Goal: Communication & Community: Participate in discussion

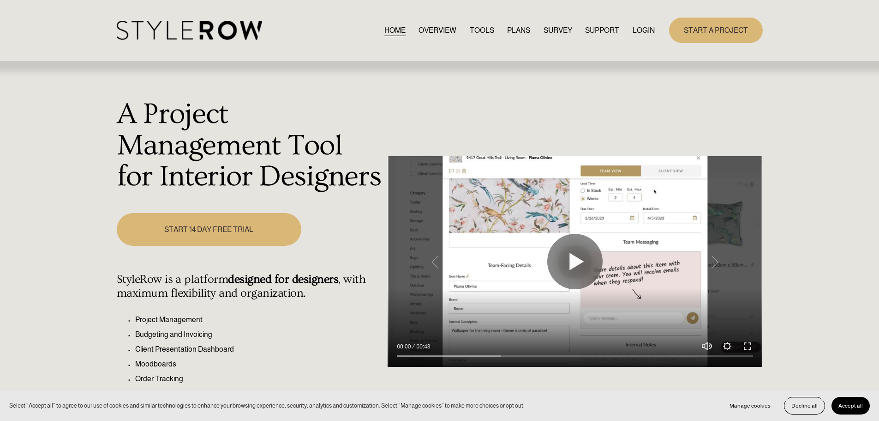
click at [645, 27] on link "LOGIN" at bounding box center [644, 30] width 22 height 12
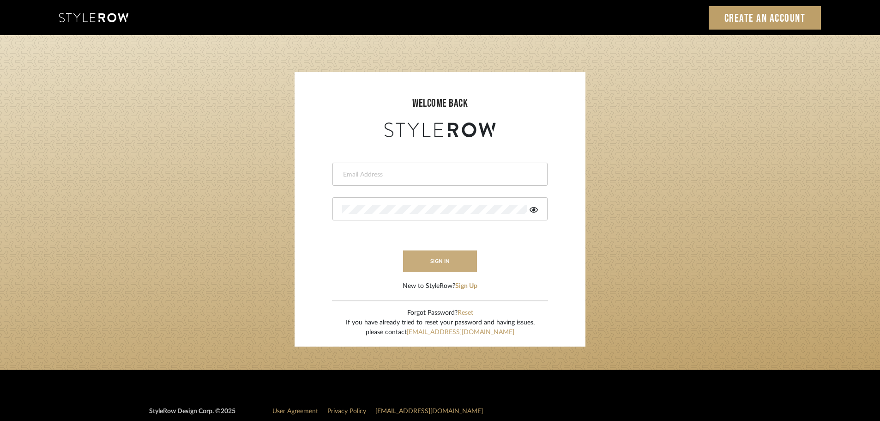
type input "carrie@tresbelleinteriors.com"
click at [443, 261] on button "sign in" at bounding box center [440, 261] width 74 height 22
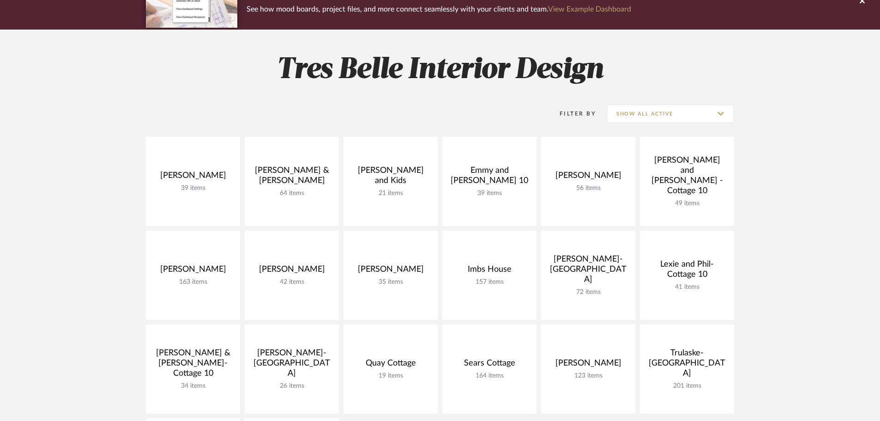
scroll to position [138, 0]
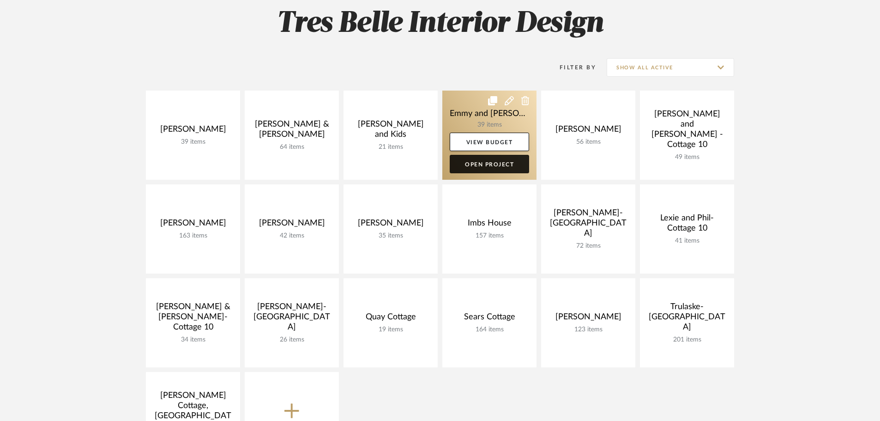
click at [479, 165] on link "Open Project" at bounding box center [489, 164] width 79 height 18
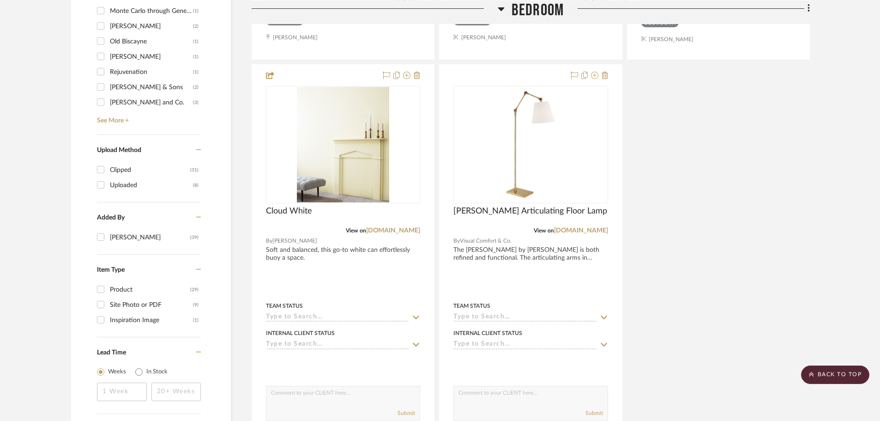
scroll to position [1154, 0]
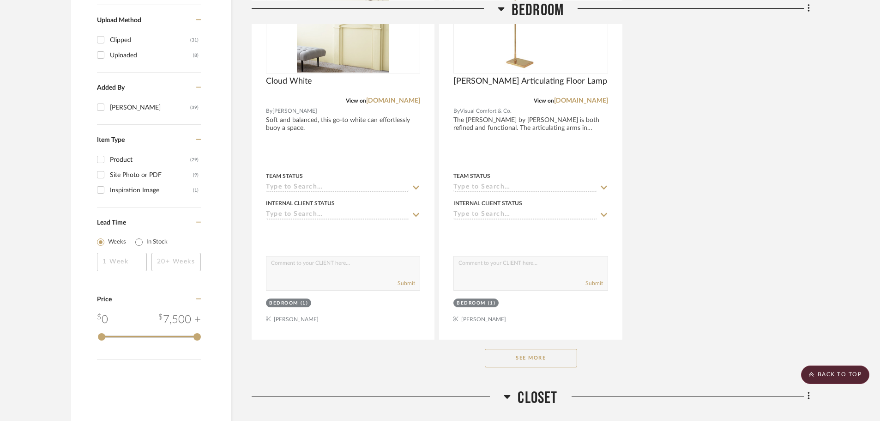
click at [561, 356] on button "See More" at bounding box center [531, 358] width 92 height 18
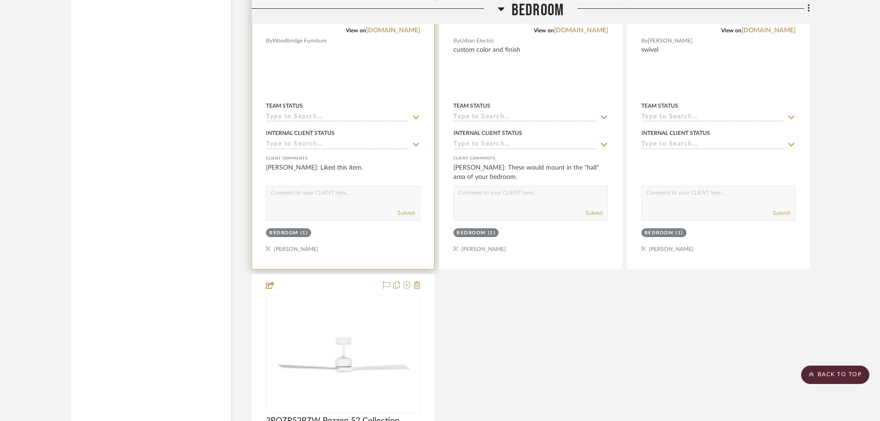
scroll to position [3001, 0]
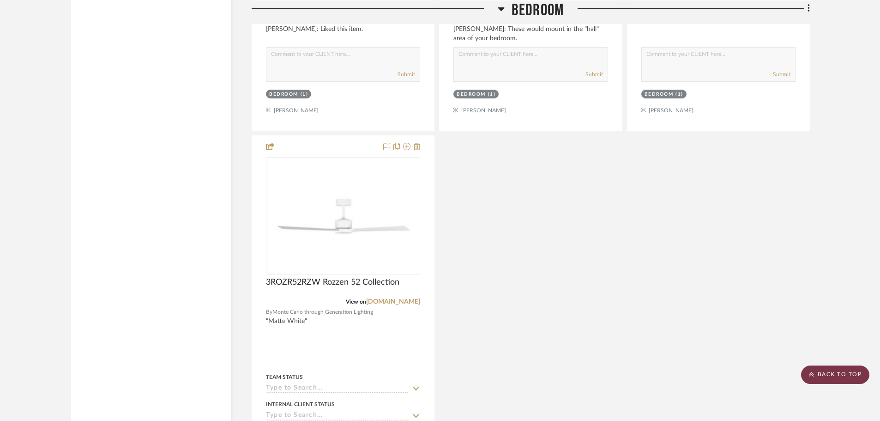
click at [830, 374] on scroll-to-top-button "BACK TO TOP" at bounding box center [835, 374] width 68 height 18
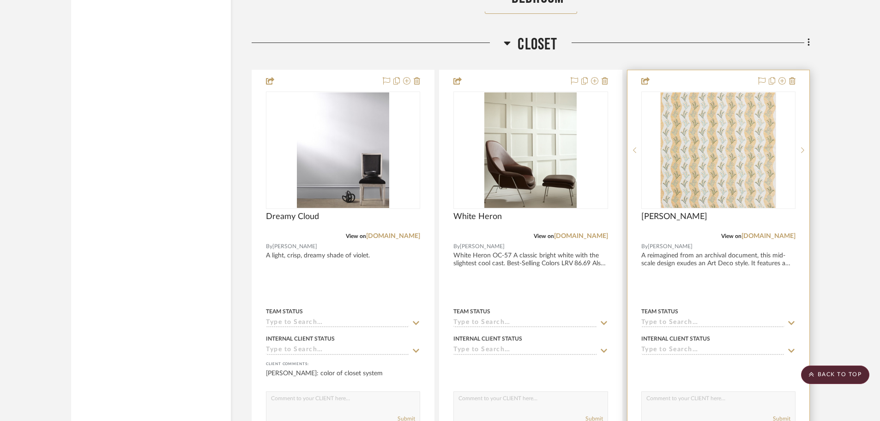
scroll to position [3785, 0]
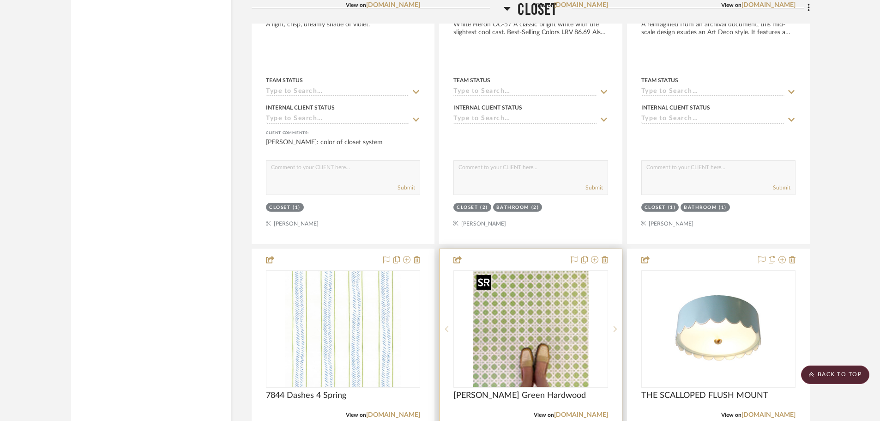
click at [0, 0] on img at bounding box center [0, 0] width 0 height 0
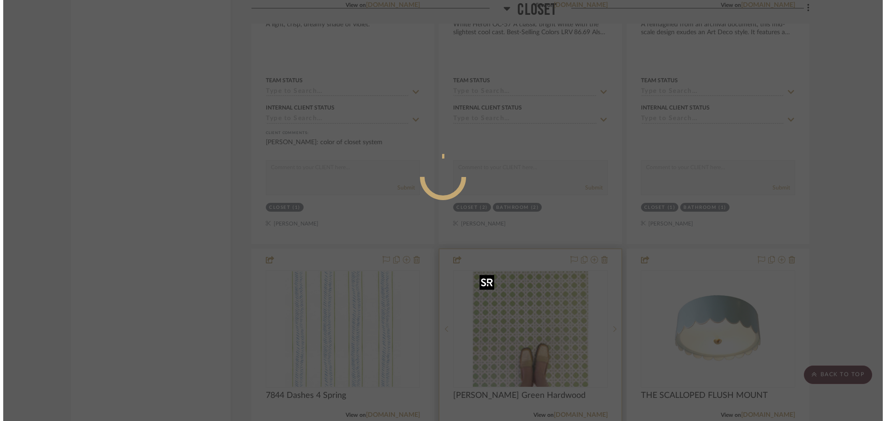
scroll to position [0, 0]
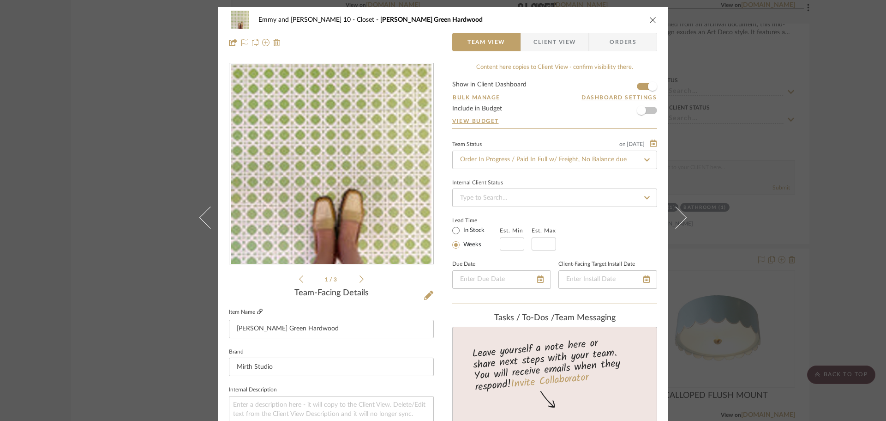
click at [257, 310] on icon at bounding box center [260, 311] width 6 height 6
click at [652, 17] on icon "close" at bounding box center [653, 19] width 7 height 7
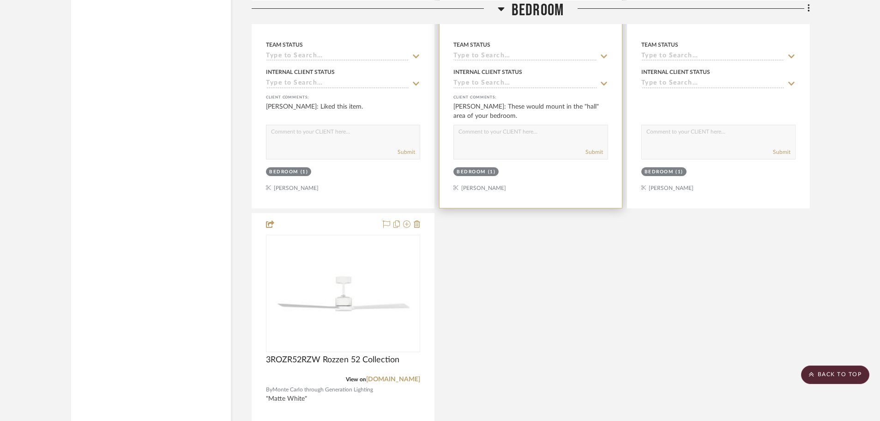
scroll to position [2770, 0]
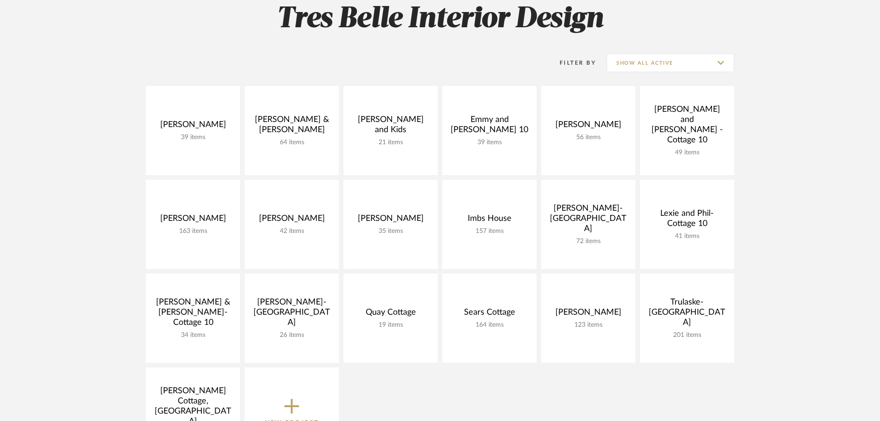
scroll to position [138, 0]
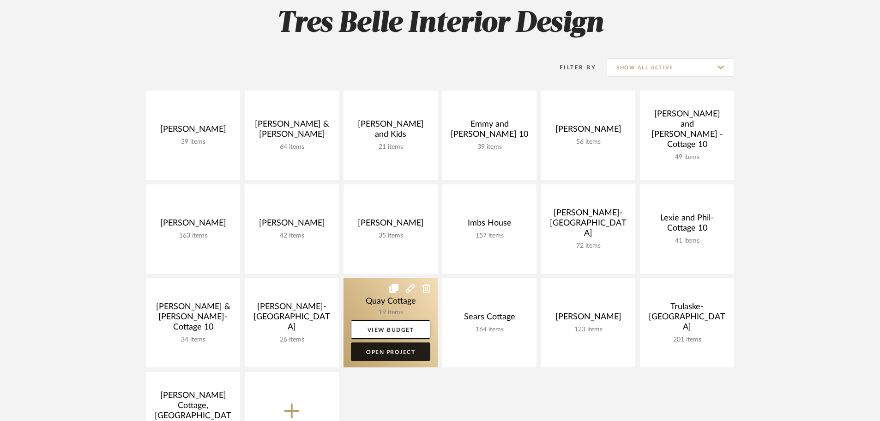
click at [409, 348] on link "Open Project" at bounding box center [390, 351] width 79 height 18
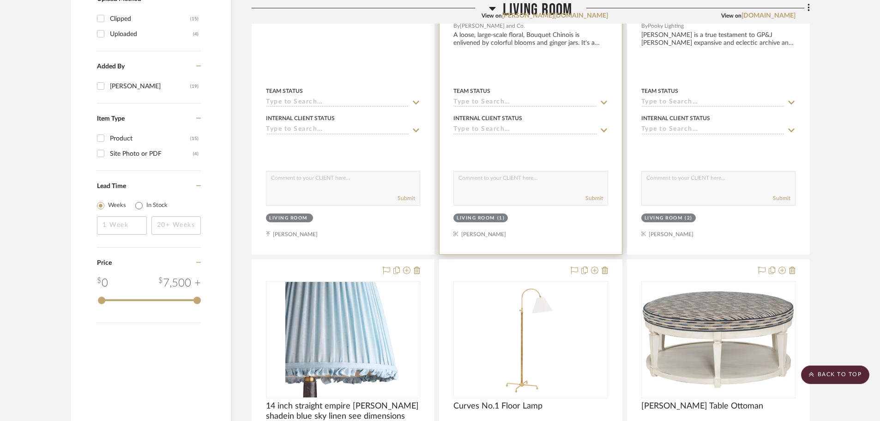
scroll to position [969, 0]
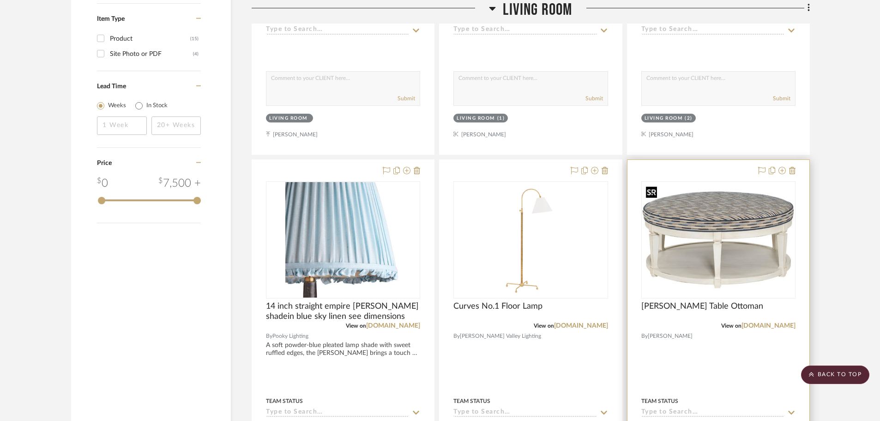
click at [753, 207] on img "0" at bounding box center [718, 239] width 152 height 114
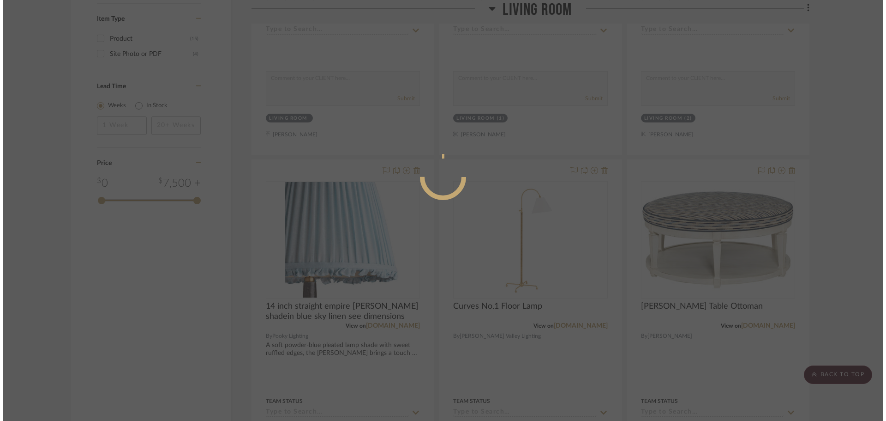
scroll to position [0, 0]
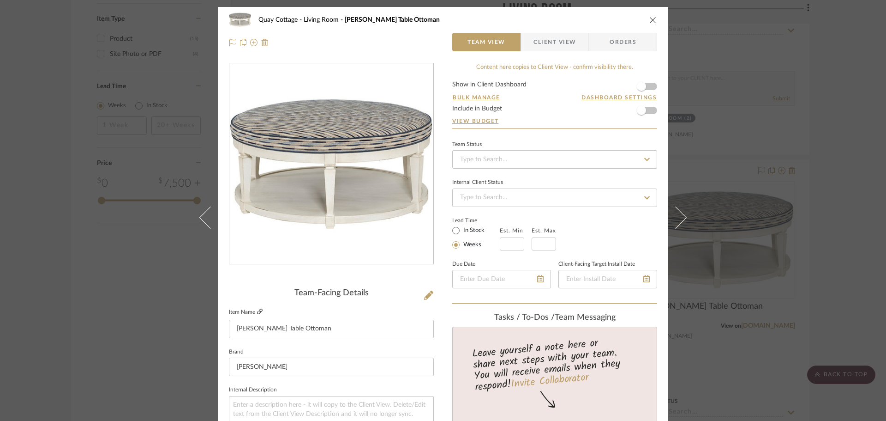
click at [257, 311] on icon at bounding box center [260, 311] width 6 height 6
click at [710, 219] on div "Quay Cottage Living Room [PERSON_NAME] Table Ottoman Team View Client View Orde…" at bounding box center [443, 210] width 886 height 421
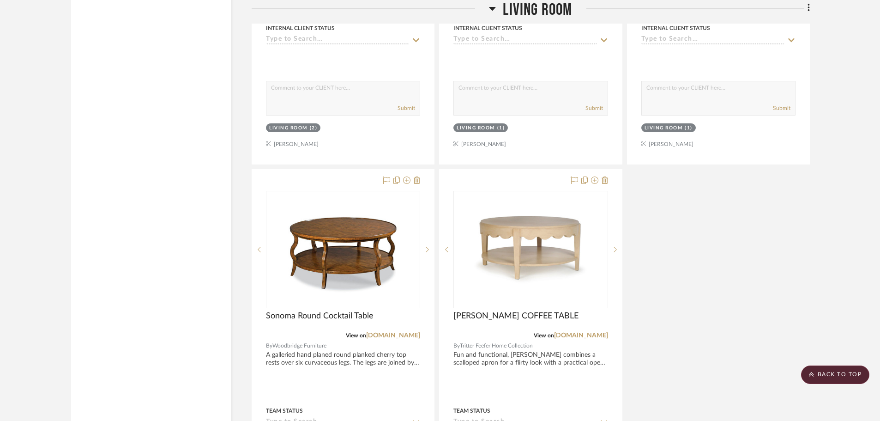
scroll to position [1385, 0]
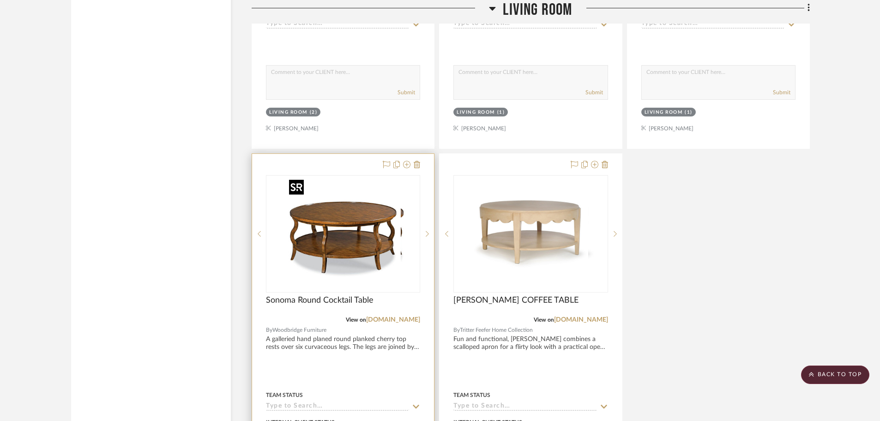
click at [351, 231] on img "0" at bounding box center [350, 233] width 115 height 115
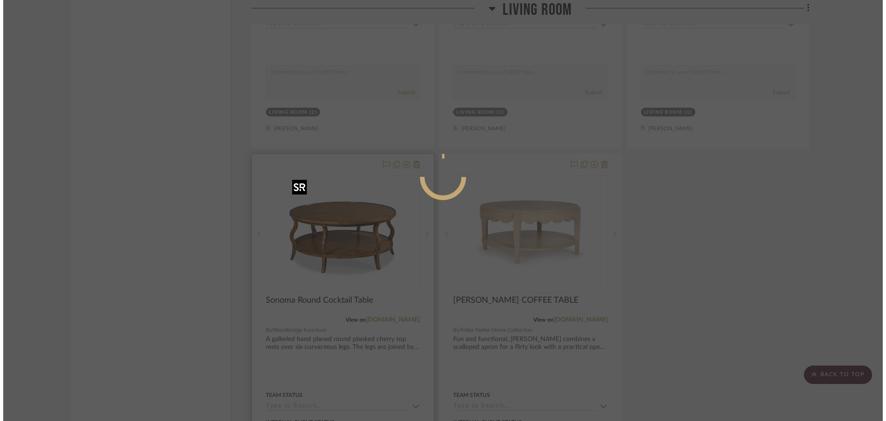
scroll to position [0, 0]
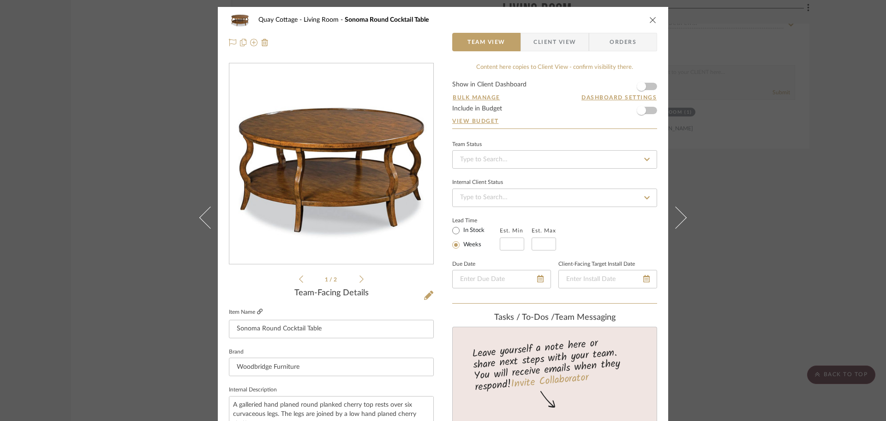
click at [258, 312] on icon at bounding box center [260, 311] width 6 height 6
click at [772, 238] on div "Quay Cottage Living Room Sonoma Round Cocktail Table Team View Client View Orde…" at bounding box center [443, 210] width 886 height 421
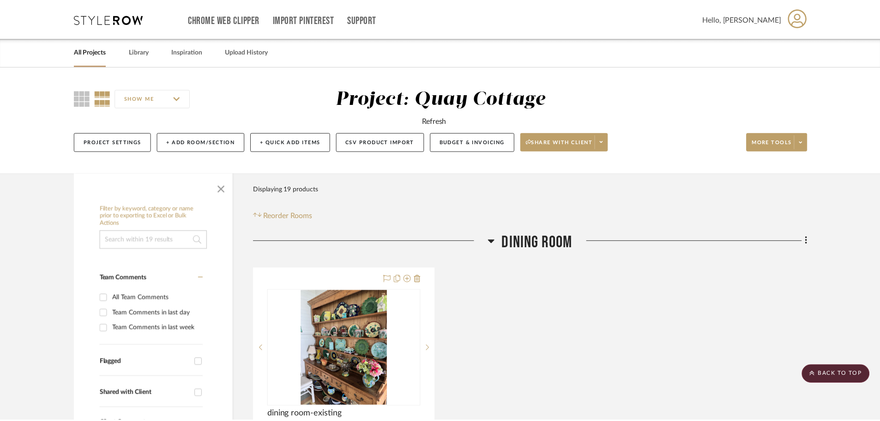
scroll to position [1385, 0]
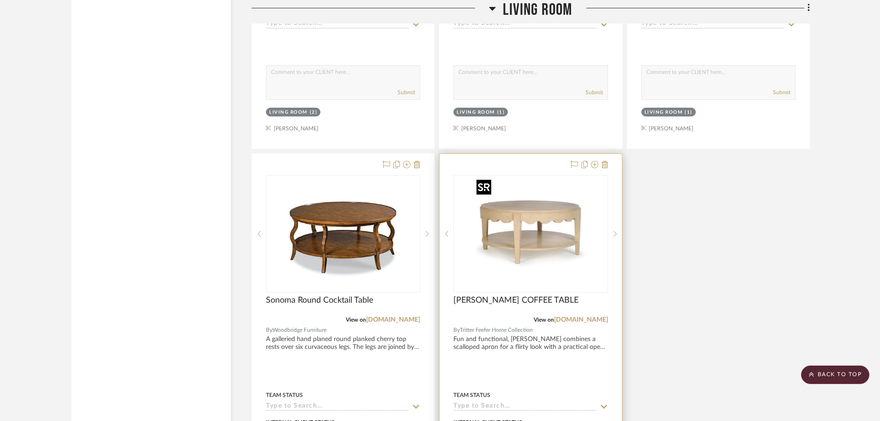
click at [518, 229] on img "0" at bounding box center [530, 233] width 115 height 115
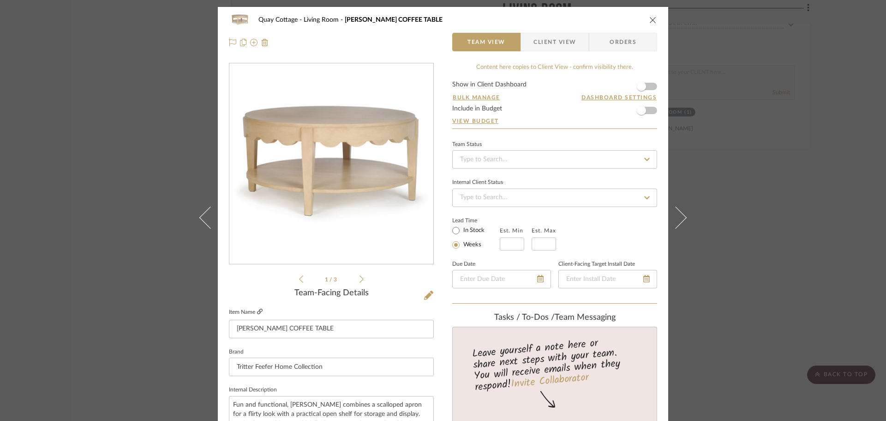
click at [257, 310] on icon at bounding box center [260, 311] width 6 height 6
click at [774, 222] on div "Quay Cottage Living Room [PERSON_NAME] COFFEE TABLE Team View Client View Order…" at bounding box center [443, 210] width 886 height 421
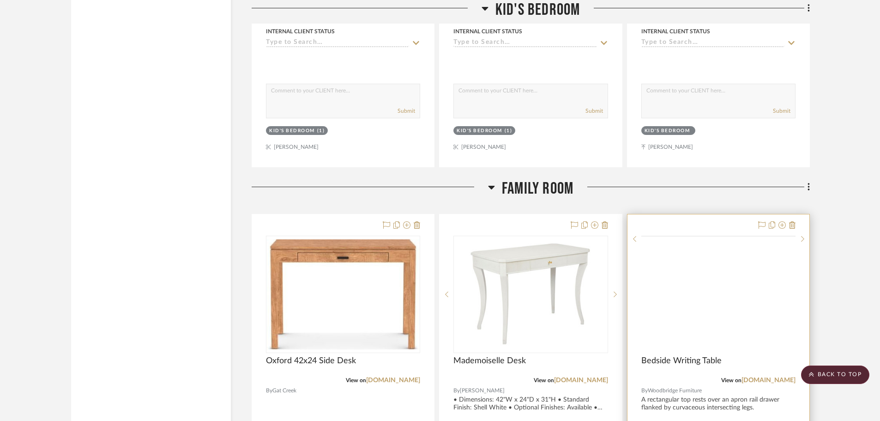
scroll to position [2401, 0]
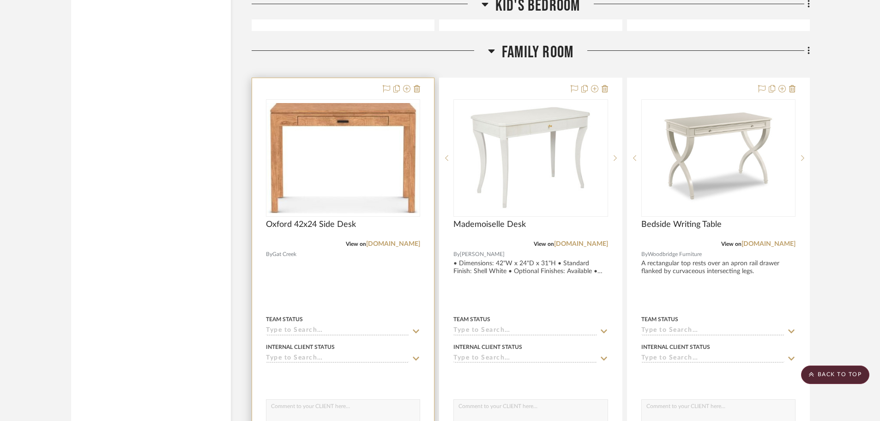
click at [396, 240] on div "View on [DOMAIN_NAME]" at bounding box center [343, 244] width 154 height 8
click at [307, 167] on img "0" at bounding box center [343, 158] width 152 height 110
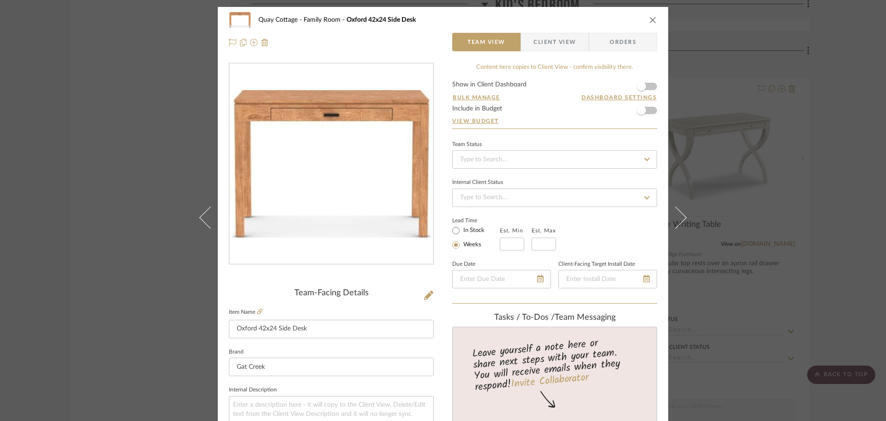
click at [257, 307] on fieldset "Item Name [GEOGRAPHIC_DATA] 42x24 Side Desk" at bounding box center [331, 322] width 205 height 32
click at [257, 312] on icon at bounding box center [260, 311] width 6 height 6
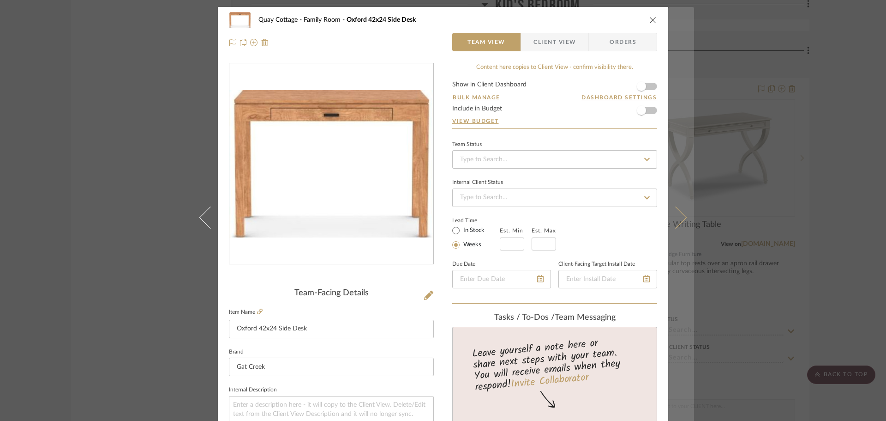
click at [677, 217] on icon at bounding box center [676, 217] width 22 height 22
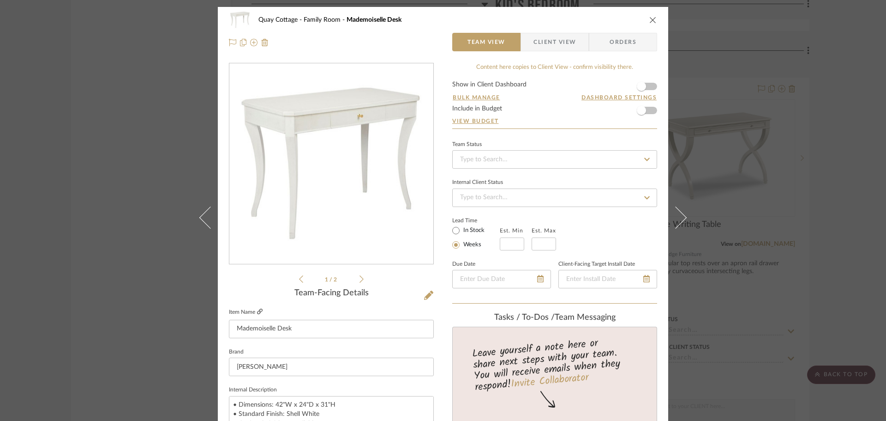
click at [257, 310] on icon at bounding box center [260, 311] width 6 height 6
click at [701, 211] on div "Quay Cottage Family Room Mademoiselle Desk Team View Client View Orders 1 / 2 T…" at bounding box center [443, 210] width 886 height 421
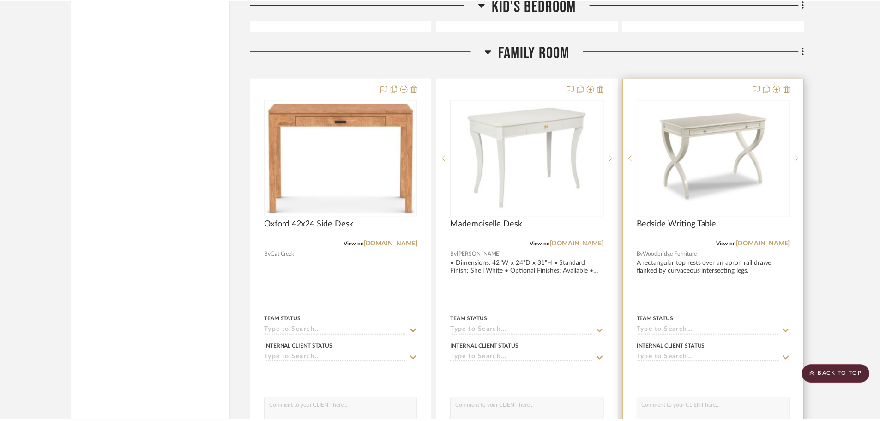
scroll to position [2401, 0]
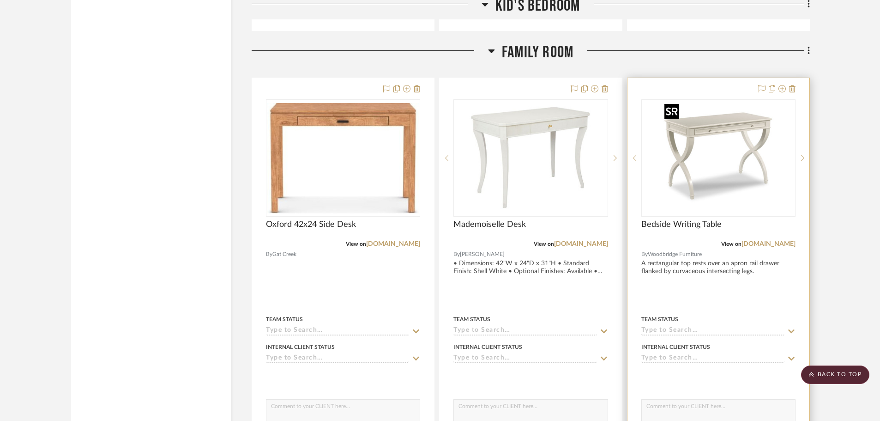
click at [737, 146] on img "0" at bounding box center [718, 157] width 115 height 115
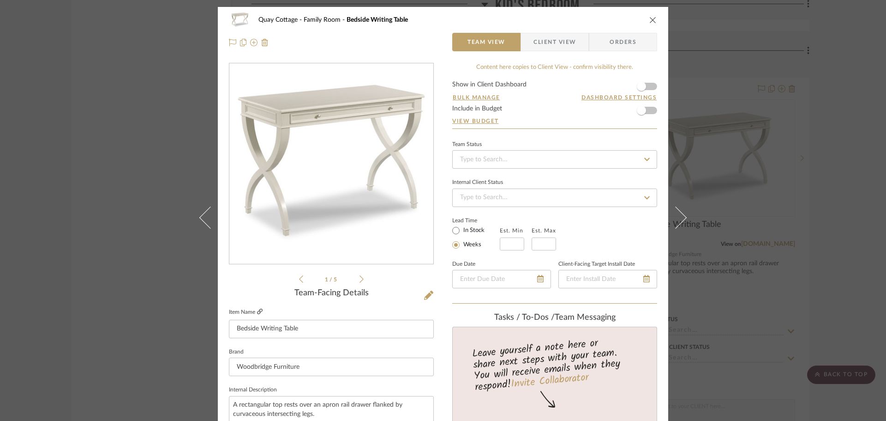
click at [257, 310] on icon at bounding box center [260, 311] width 6 height 6
click at [748, 198] on div "Quay Cottage Family Room Bedside Writing Table Team View Client View Orders 1 /…" at bounding box center [443, 210] width 886 height 421
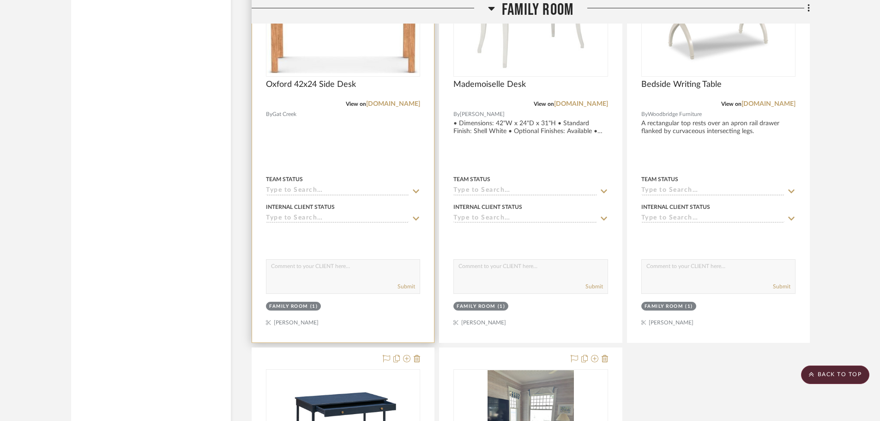
scroll to position [2678, 0]
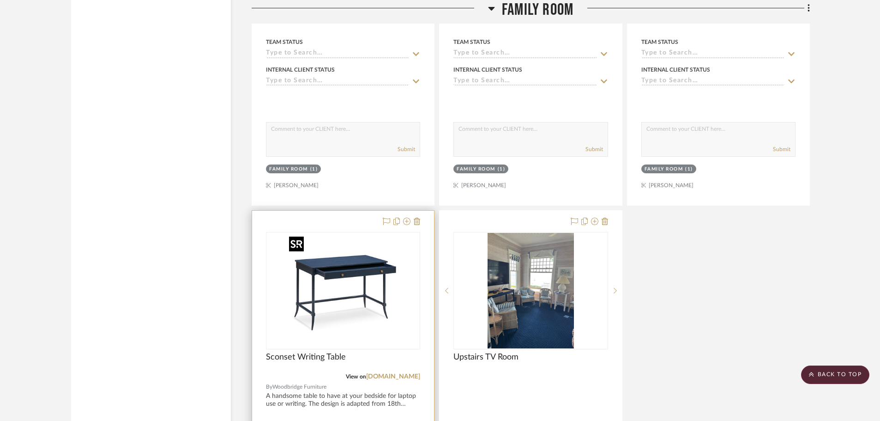
click at [383, 299] on img "0" at bounding box center [342, 290] width 115 height 115
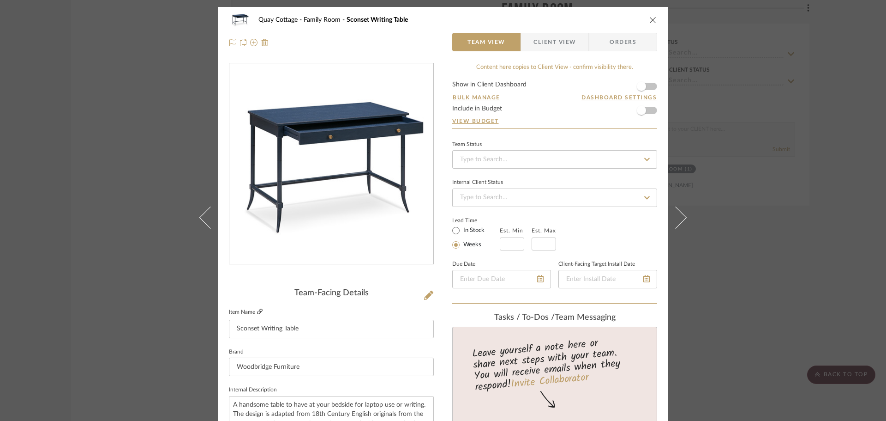
click at [258, 312] on icon at bounding box center [260, 311] width 6 height 6
click at [735, 207] on div "Quay Cottage Family Room Sconset Writing Table Team View Client View Orders Tea…" at bounding box center [443, 210] width 886 height 421
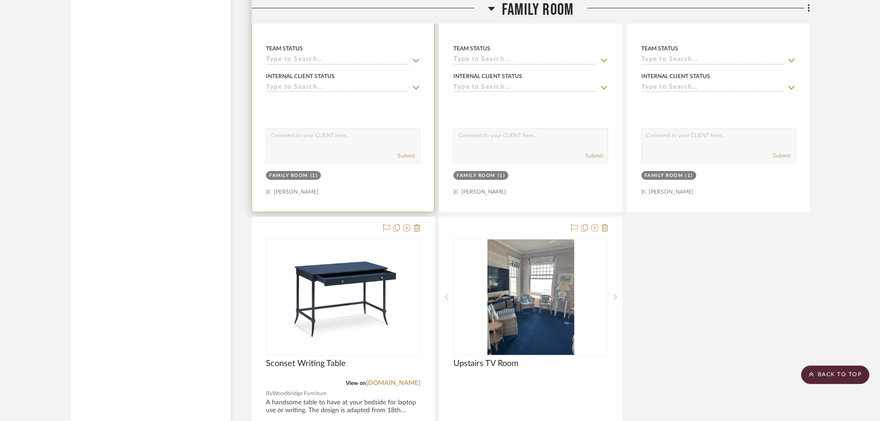
scroll to position [2539, 0]
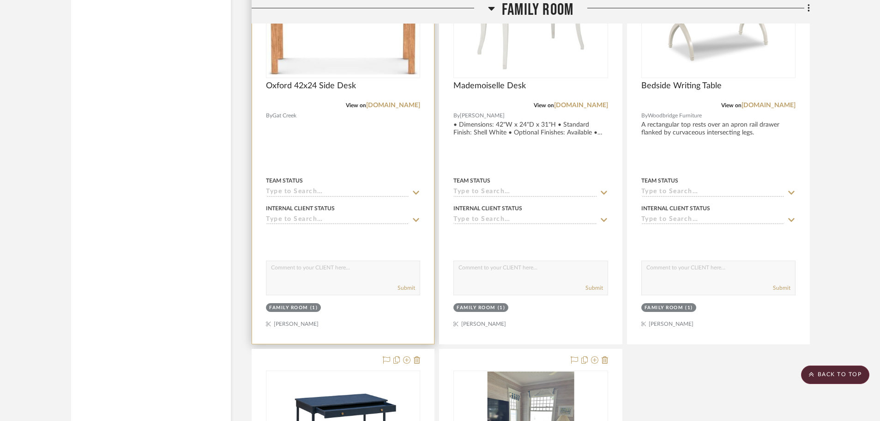
click at [341, 47] on img "0" at bounding box center [343, 19] width 152 height 110
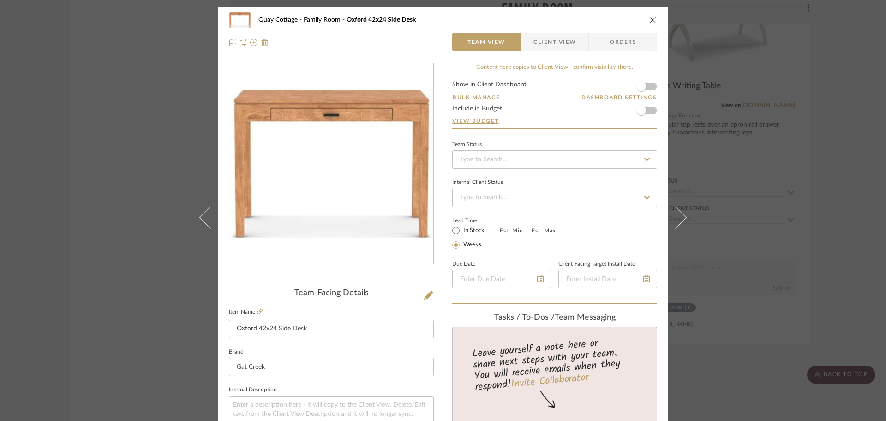
click at [743, 281] on div "Quay Cottage Family Room [GEOGRAPHIC_DATA] 42x24 Side Desk Team View Client Vie…" at bounding box center [443, 210] width 886 height 421
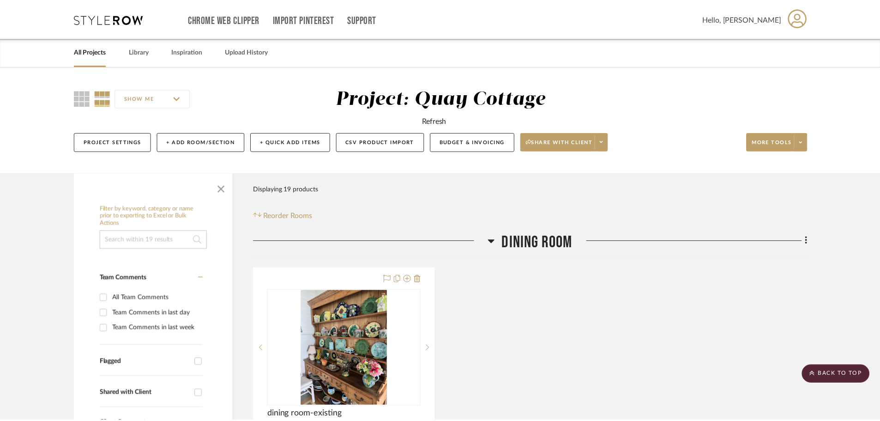
scroll to position [2539, 0]
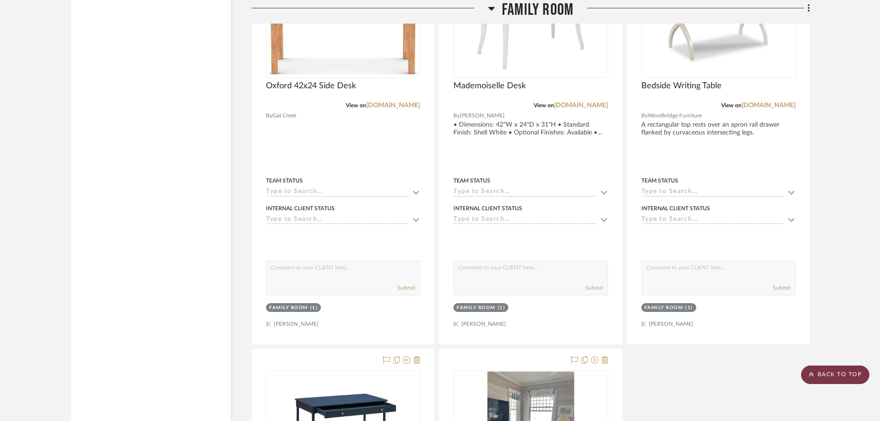
click at [838, 374] on scroll-to-top-button "BACK TO TOP" at bounding box center [835, 374] width 68 height 18
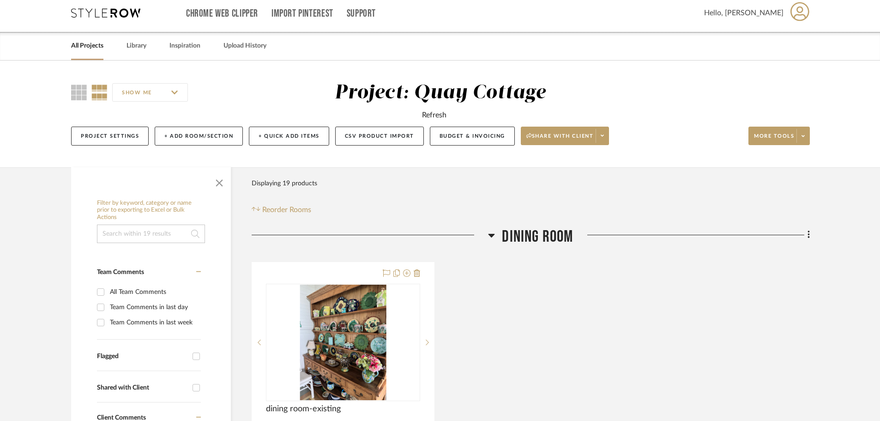
scroll to position [0, 0]
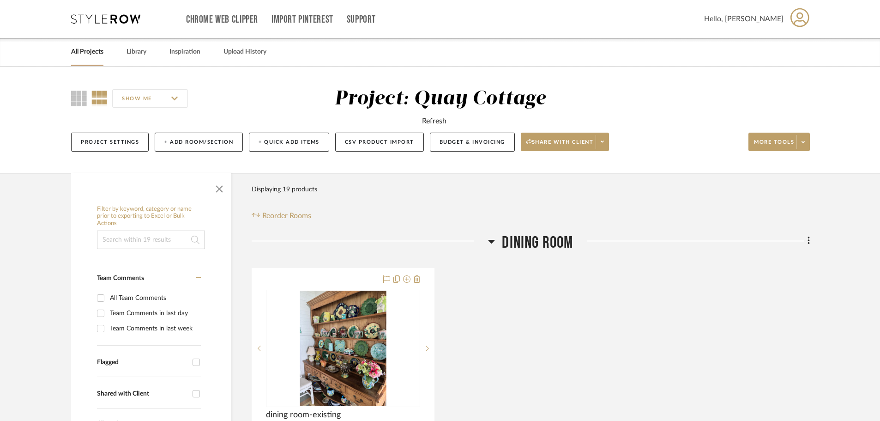
click at [87, 49] on link "All Projects" at bounding box center [87, 52] width 32 height 12
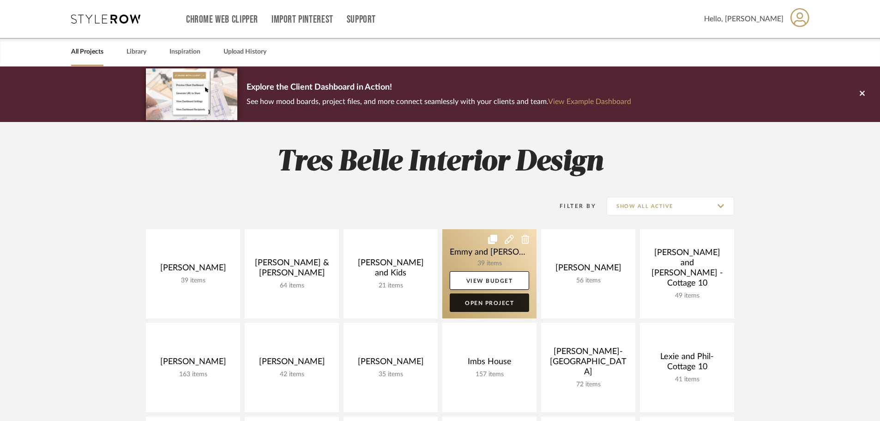
click at [501, 306] on link "Open Project" at bounding box center [489, 302] width 79 height 18
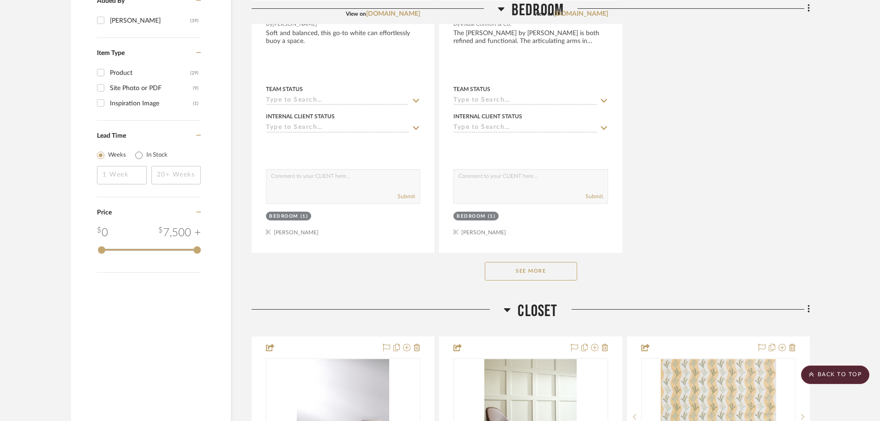
scroll to position [1293, 0]
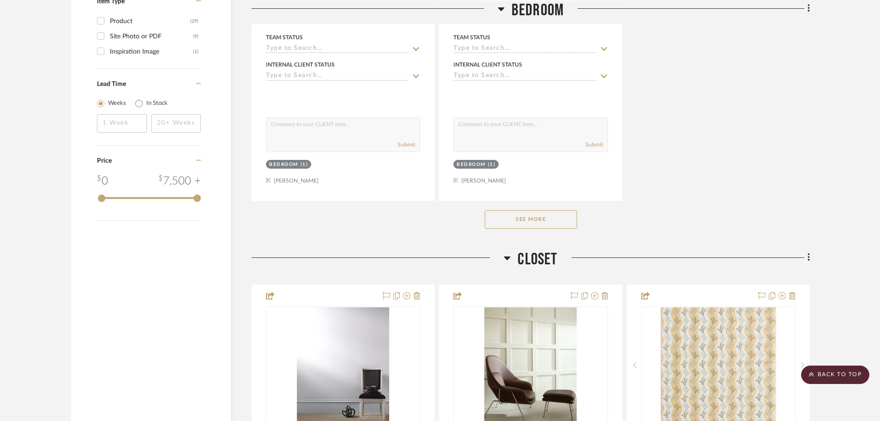
click at [535, 217] on button "See More" at bounding box center [531, 219] width 92 height 18
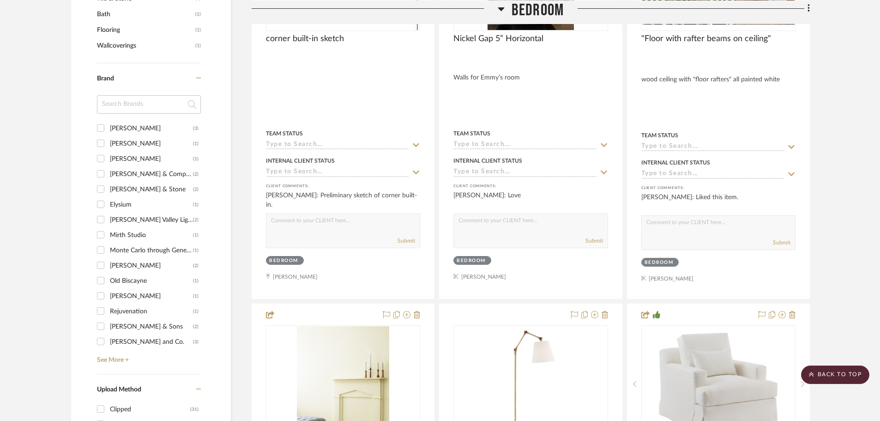
scroll to position [785, 0]
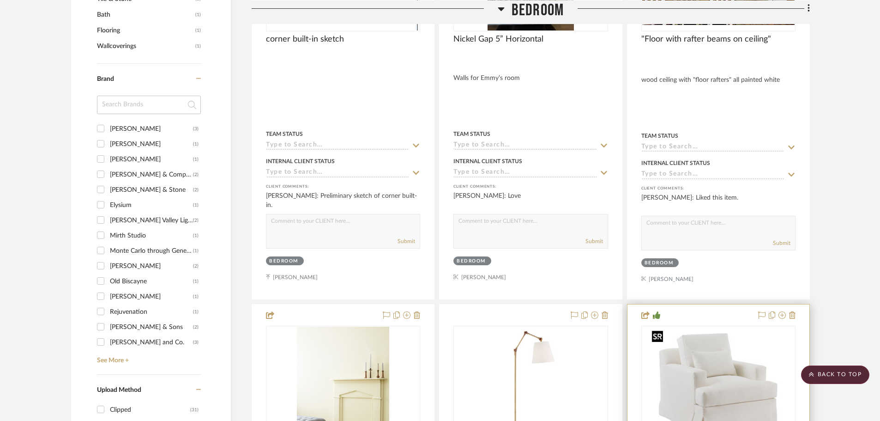
click at [725, 386] on img "0" at bounding box center [718, 383] width 140 height 115
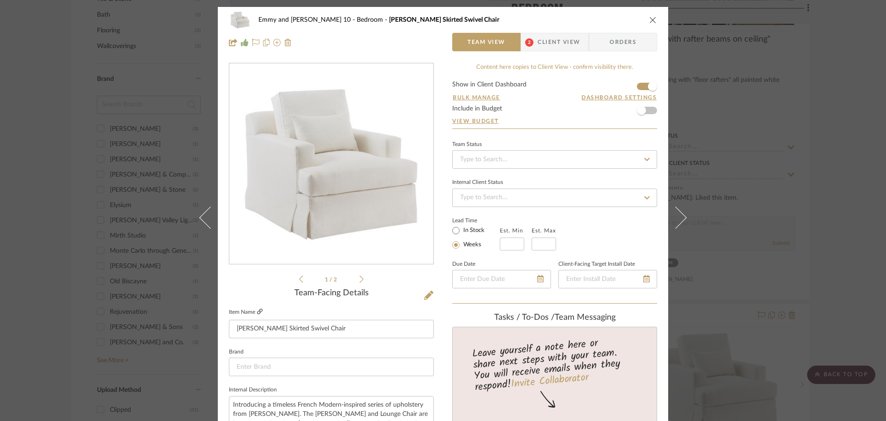
click at [257, 312] on icon at bounding box center [260, 311] width 6 height 6
click at [651, 19] on icon "close" at bounding box center [653, 19] width 7 height 7
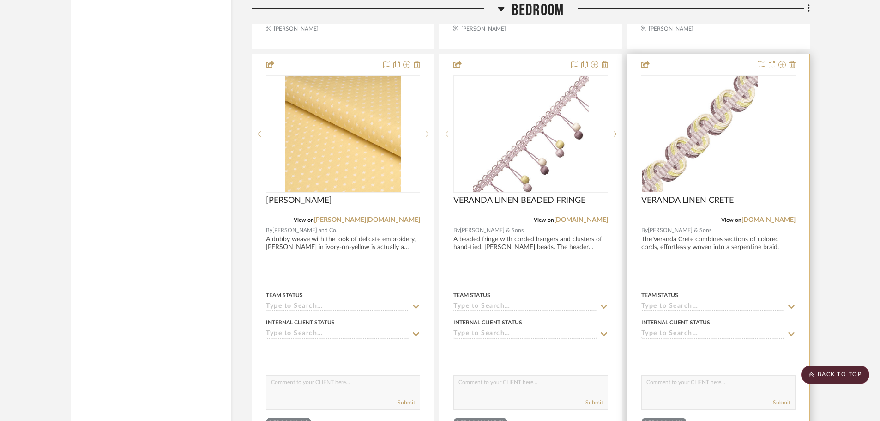
scroll to position [1939, 0]
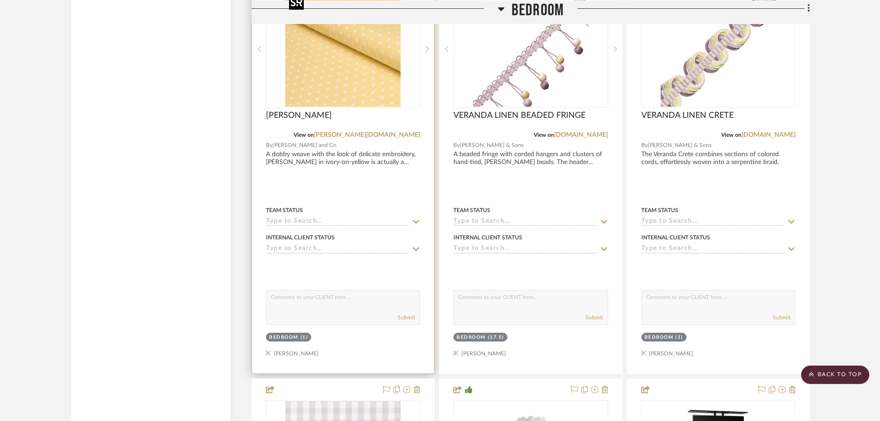
click at [0, 0] on img at bounding box center [0, 0] width 0 height 0
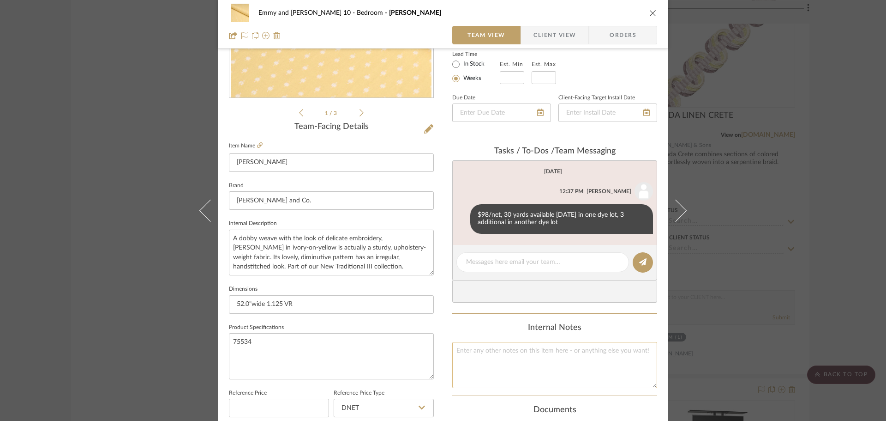
scroll to position [185, 0]
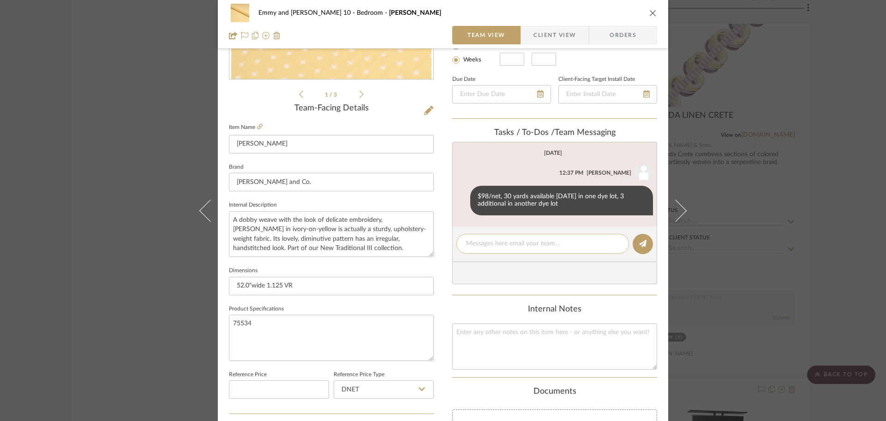
click at [492, 247] on textarea at bounding box center [542, 244] width 153 height 10
type textarea "This is on the [PERSON_NAME] swivel chair"
click at [640, 240] on icon at bounding box center [642, 243] width 7 height 7
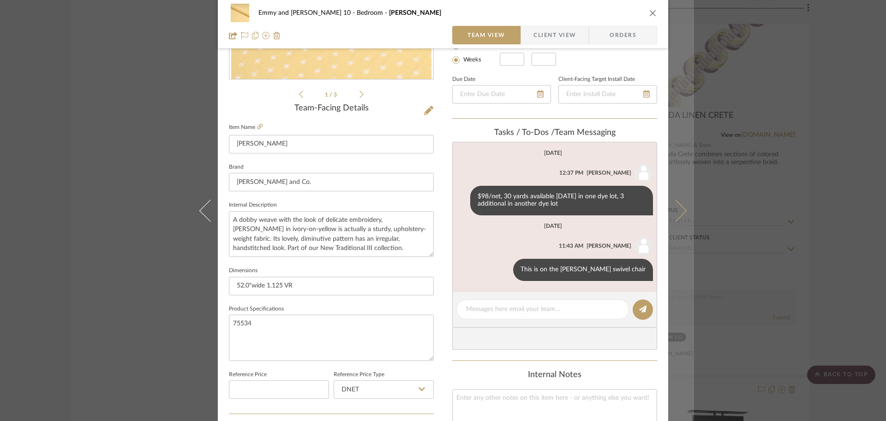
click at [680, 203] on button at bounding box center [681, 210] width 26 height 421
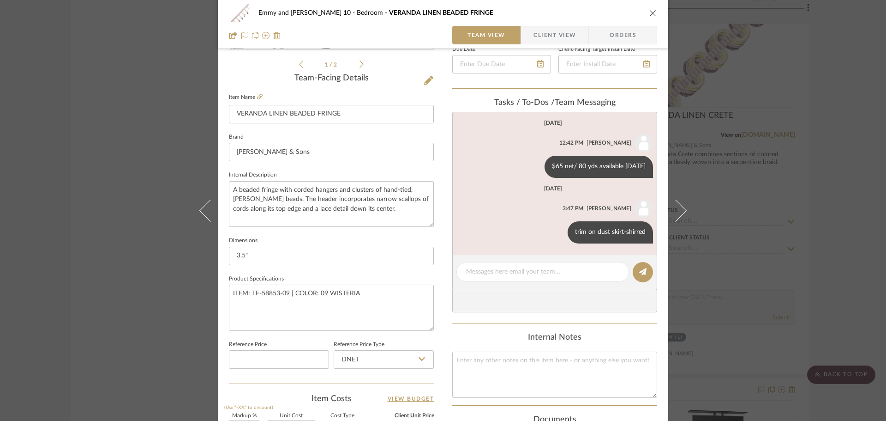
scroll to position [231, 0]
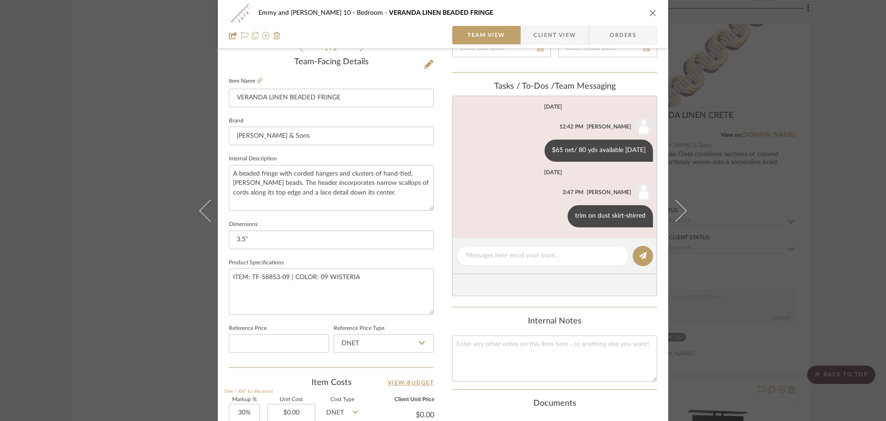
click at [649, 7] on div "Emmy and [PERSON_NAME] 10 Bedroom VERANDA LINEN BEADED FRINGE" at bounding box center [443, 13] width 428 height 18
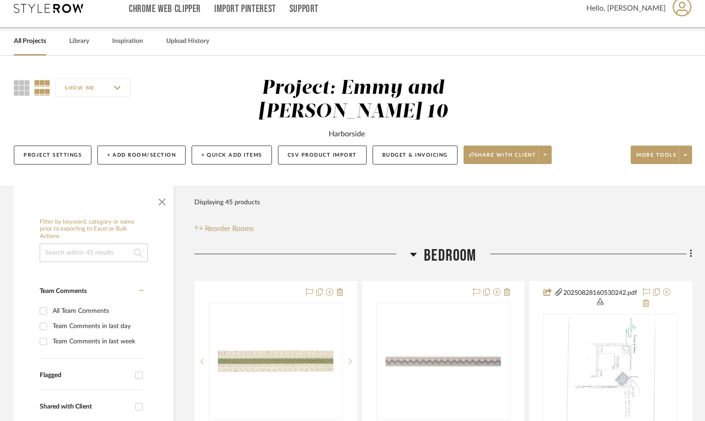
scroll to position [46, 0]
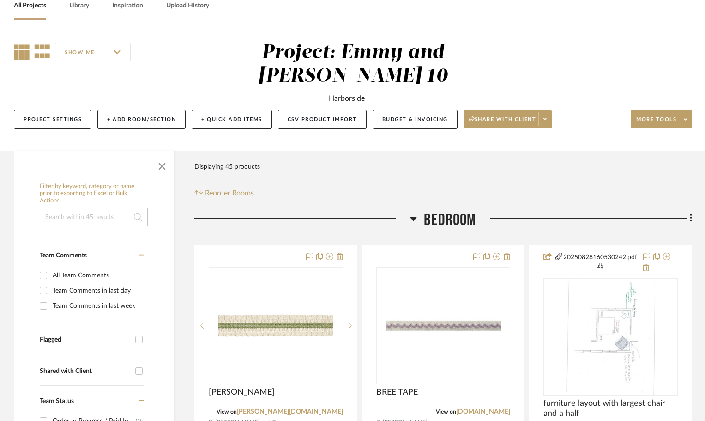
click at [23, 53] on icon at bounding box center [22, 52] width 16 height 16
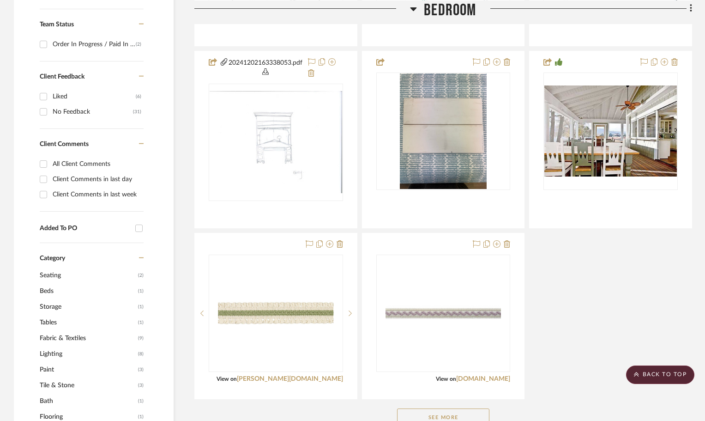
scroll to position [549, 0]
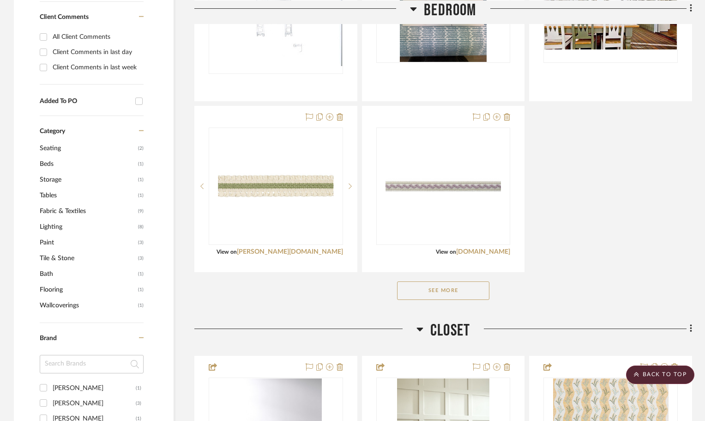
click at [475, 289] on button "See More" at bounding box center [443, 290] width 92 height 18
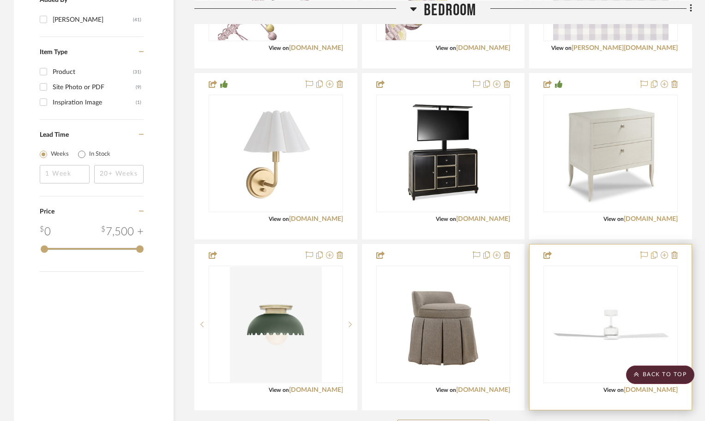
scroll to position [1266, 0]
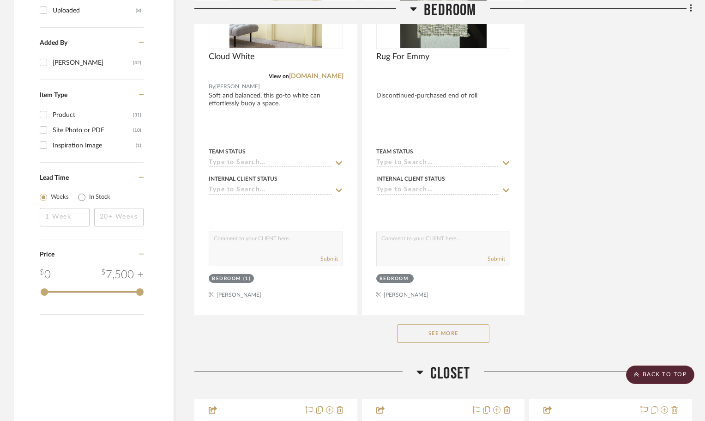
scroll to position [1281, 0]
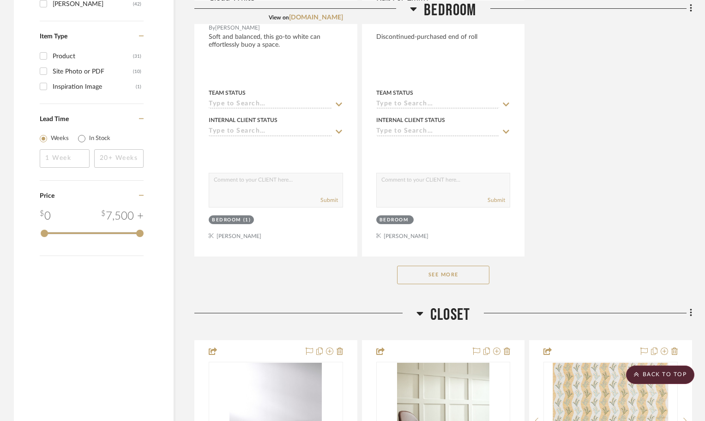
click at [469, 281] on button "See More" at bounding box center [443, 274] width 92 height 18
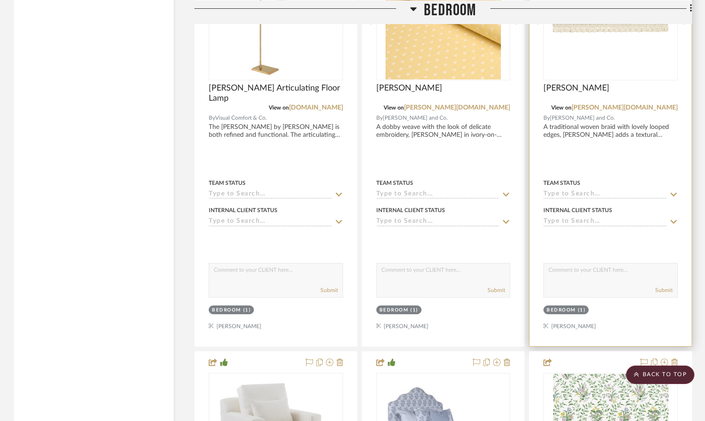
scroll to position [1604, 0]
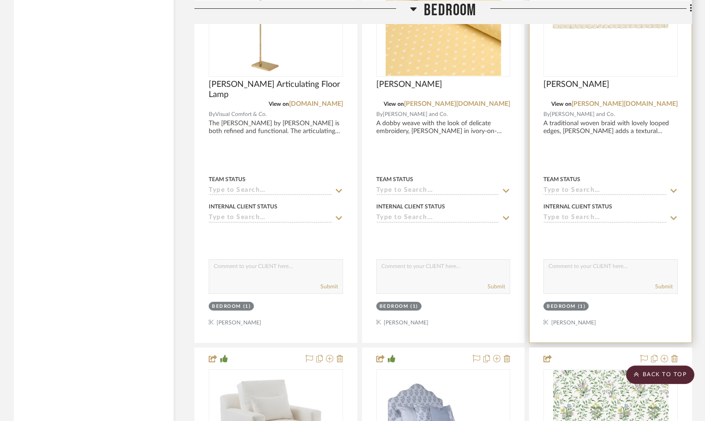
click at [566, 51] on img "0" at bounding box center [610, 17] width 115 height 115
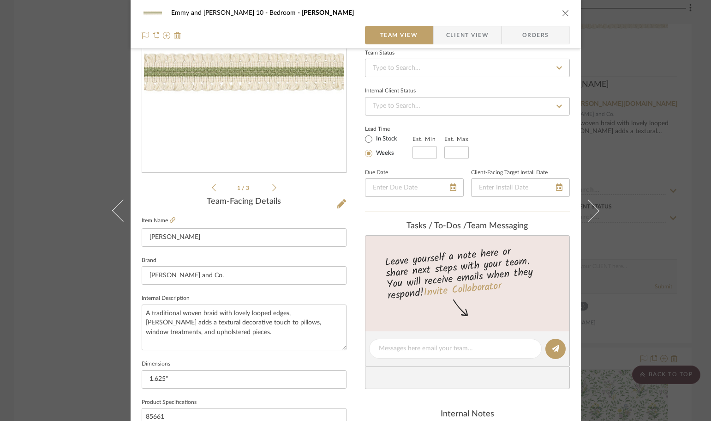
scroll to position [92, 0]
click at [391, 347] on textarea at bounding box center [455, 348] width 153 height 10
type textarea "trim on Jacques chair"
click at [549, 342] on button at bounding box center [556, 347] width 20 height 20
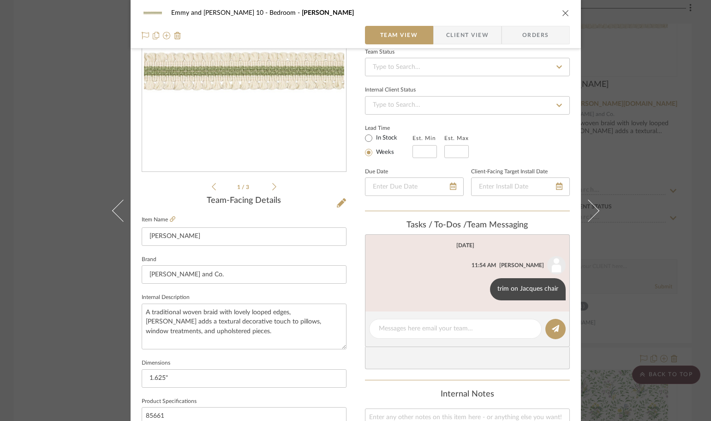
click at [562, 13] on icon "close" at bounding box center [565, 12] width 7 height 7
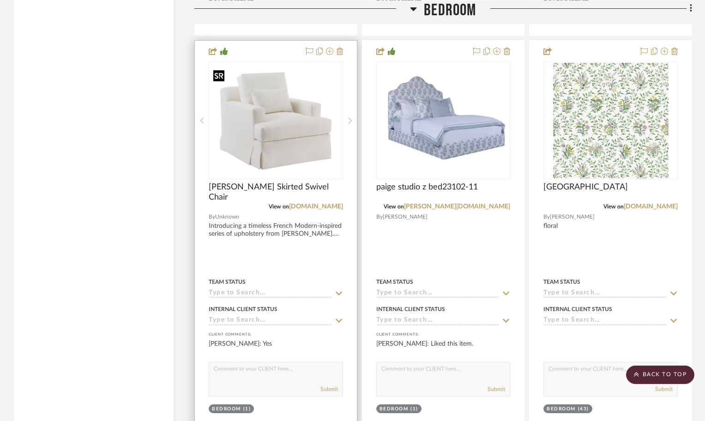
scroll to position [1927, 0]
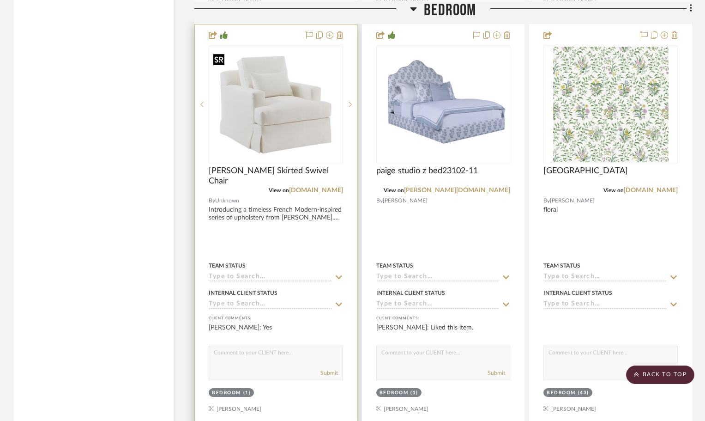
click at [274, 83] on img "0" at bounding box center [276, 104] width 132 height 109
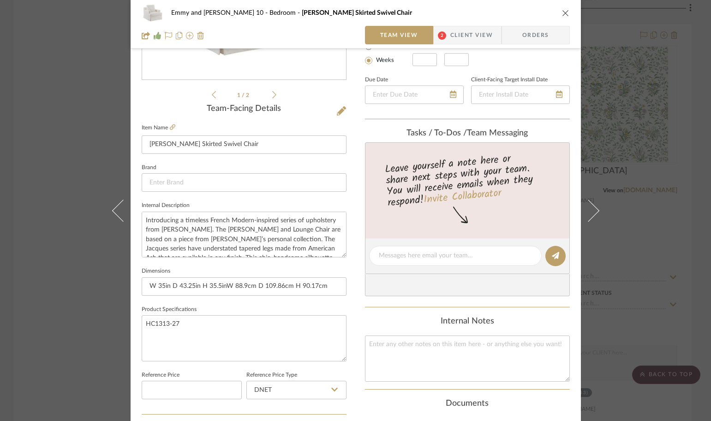
scroll to position [185, 0]
click at [385, 257] on textarea at bounding box center [455, 255] width 153 height 10
type textarea "can we add flange welt to this?"
click at [556, 255] on icon at bounding box center [555, 254] width 7 height 7
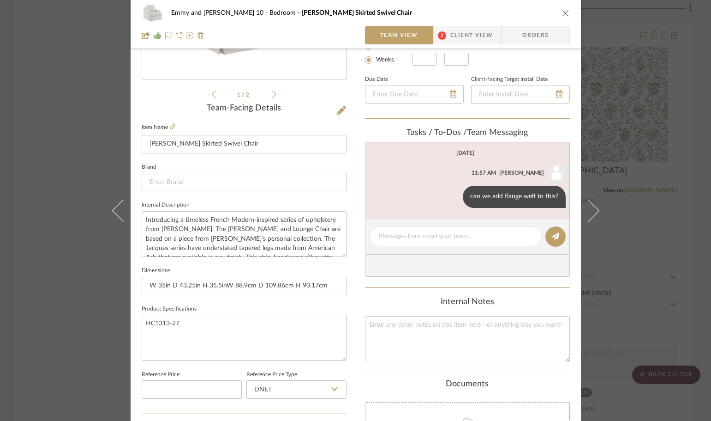
click at [562, 11] on icon "close" at bounding box center [565, 12] width 7 height 7
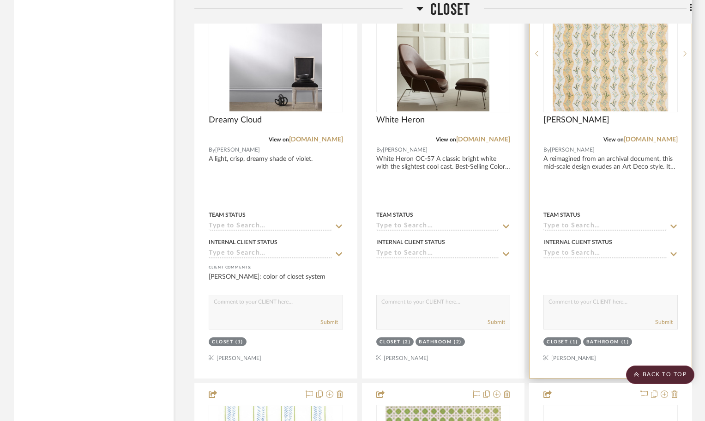
scroll to position [4005, 0]
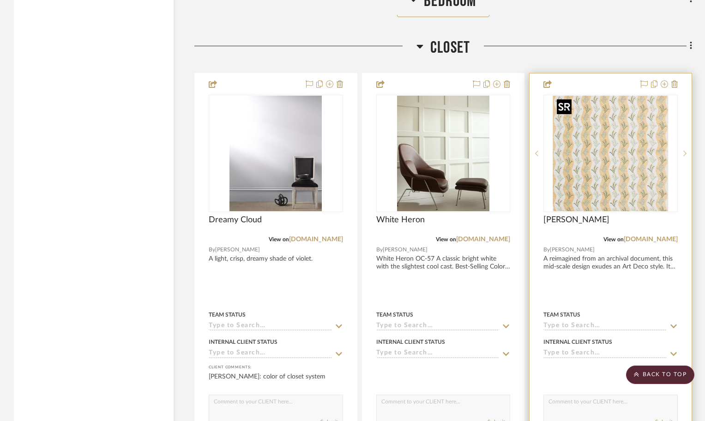
click at [611, 164] on img "0" at bounding box center [610, 153] width 115 height 115
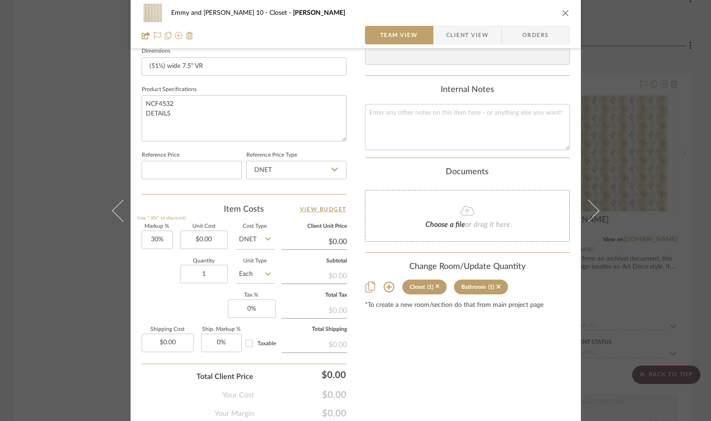
scroll to position [415, 0]
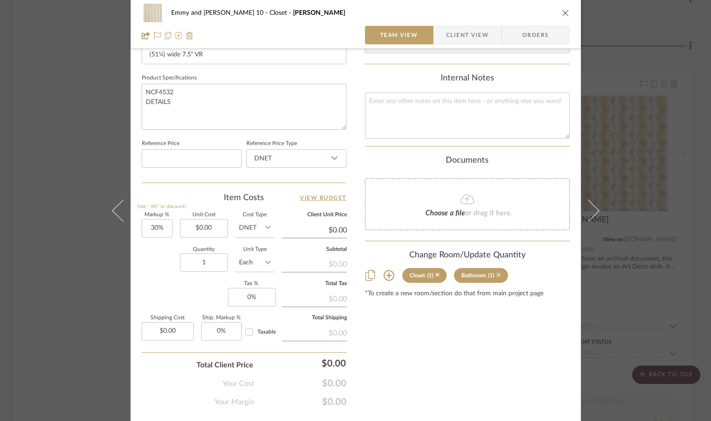
click at [497, 273] on icon at bounding box center [499, 274] width 4 height 6
click at [385, 274] on icon at bounding box center [389, 275] width 11 height 11
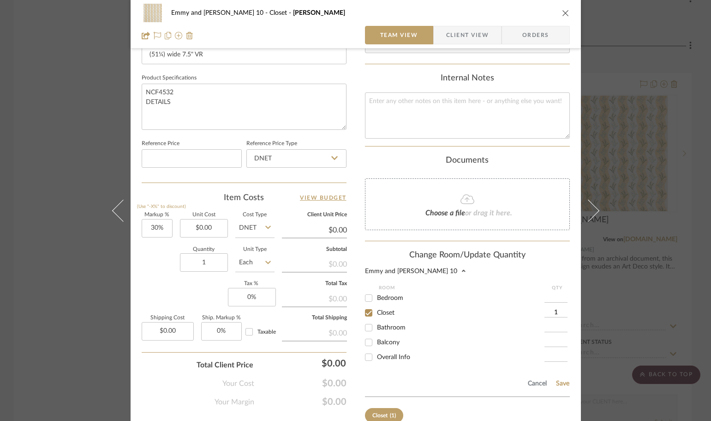
click at [365, 326] on input "Bathroom" at bounding box center [368, 327] width 15 height 15
checkbox input "true"
click at [556, 323] on input "1" at bounding box center [556, 327] width 23 height 9
type input "5"
type input "4"
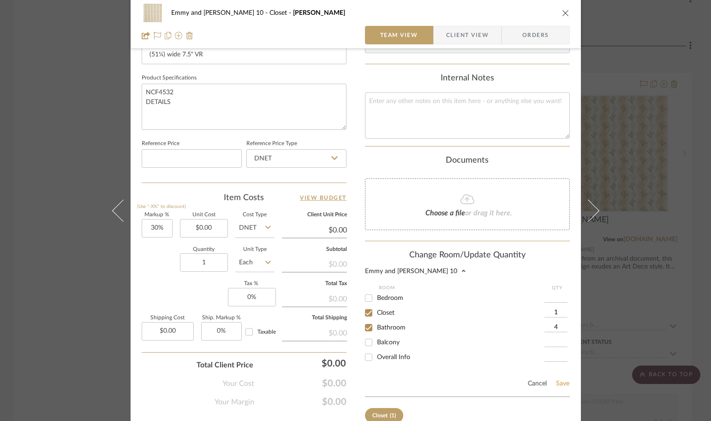
click at [556, 380] on button "Save" at bounding box center [563, 382] width 14 height 7
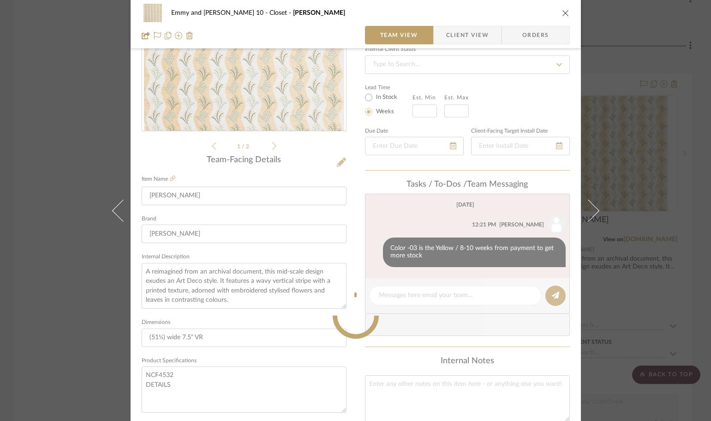
scroll to position [92, 0]
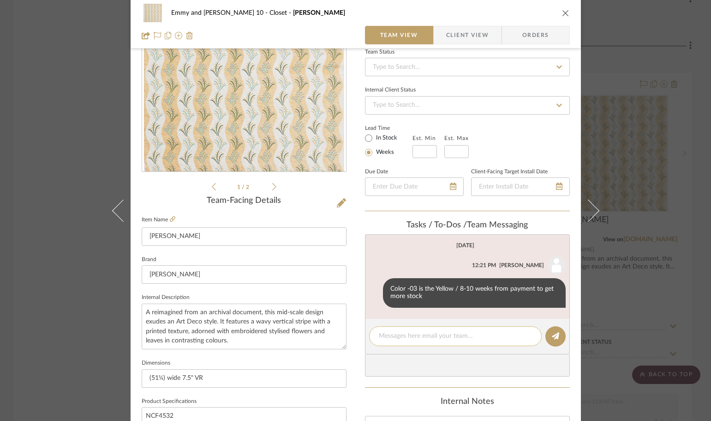
click at [398, 337] on textarea at bounding box center [455, 336] width 153 height 10
click at [381, 335] on textarea "5 total for both rooms" at bounding box center [455, 336] width 153 height 10
type textarea "5 yards total for both rooms"
click at [553, 333] on icon at bounding box center [555, 335] width 7 height 7
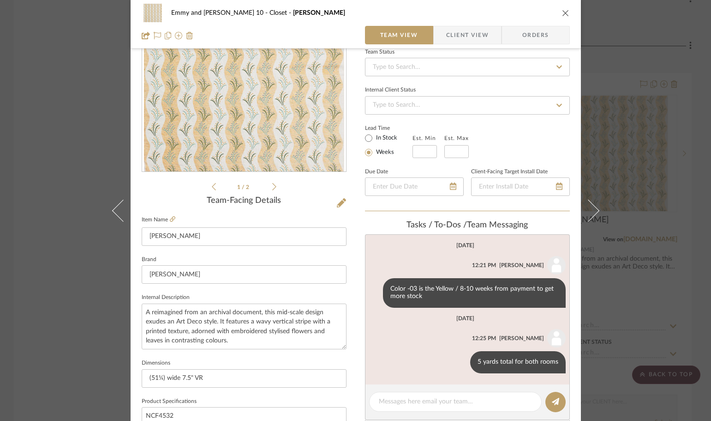
click at [614, 377] on div "Emmy and Johnny-Cottage 10 Closet SIDNEY STRIPE Team View Client View Orders 1 …" at bounding box center [355, 210] width 711 height 421
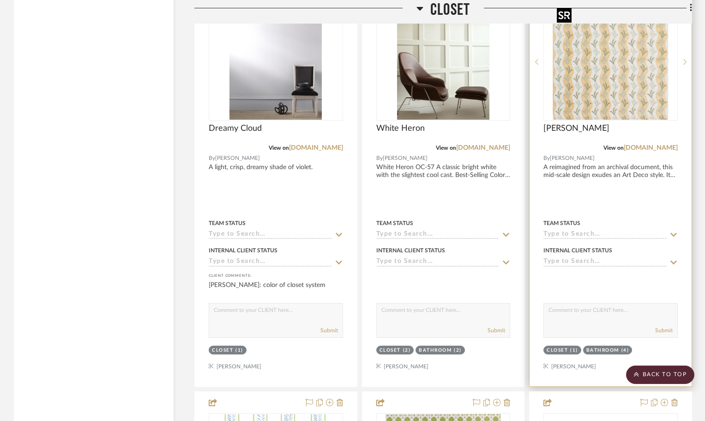
scroll to position [4097, 0]
